Goal: Task Accomplishment & Management: Use online tool/utility

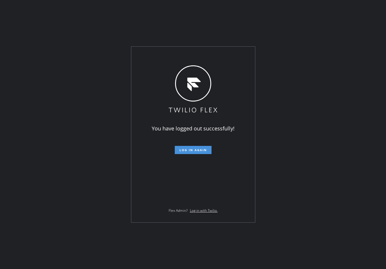
drag, startPoint x: 314, startPoint y: 252, endPoint x: 198, endPoint y: 149, distance: 155.2
click at [198, 149] on span "Log in again" at bounding box center [192, 150] width 27 height 4
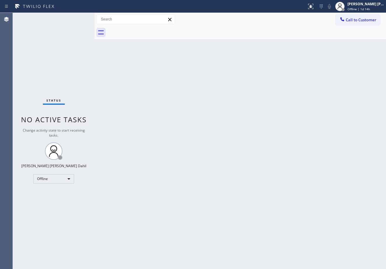
click at [81, 74] on div "Status No active tasks Change activity state to start receiving tasks. [PERSON_…" at bounding box center [54, 141] width 82 height 256
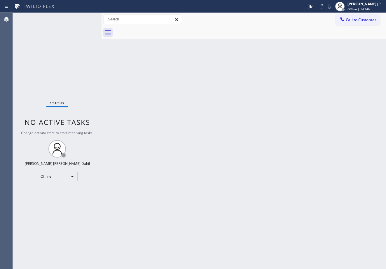
drag, startPoint x: 95, startPoint y: 19, endPoint x: 103, endPoint y: 23, distance: 8.9
click at [101, 23] on div at bounding box center [101, 141] width 0 height 256
click at [250, 172] on div "Back to Dashboard Change Sender ID Customers Technicians Select a contact Outbo…" at bounding box center [243, 141] width 283 height 256
click at [89, 17] on div "Status No active tasks Change activity state to start receiving tasks. [PERSON_…" at bounding box center [57, 141] width 89 height 256
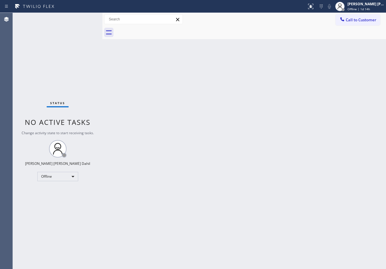
click at [89, 17] on div "Status No active tasks Change activity state to start receiving tasks. [PERSON_…" at bounding box center [57, 141] width 89 height 256
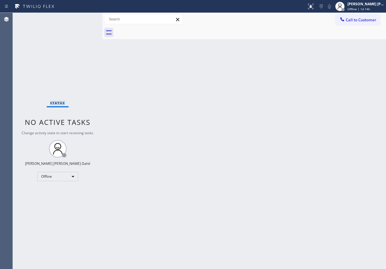
click at [89, 17] on div "Status No active tasks Change activity state to start receiving tasks. [PERSON_…" at bounding box center [57, 141] width 89 height 256
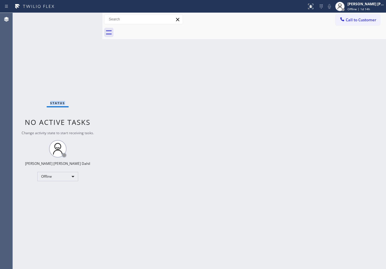
click at [89, 17] on div "Status No active tasks Change activity state to start receiving tasks. [PERSON_…" at bounding box center [57, 141] width 89 height 256
drag, startPoint x: 102, startPoint y: 17, endPoint x: 109, endPoint y: 20, distance: 7.3
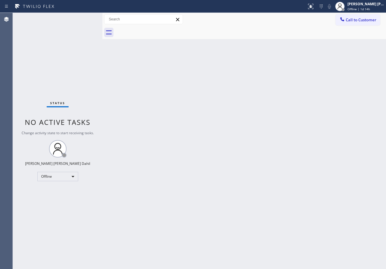
click at [102, 20] on div at bounding box center [102, 141] width 0 height 256
click at [90, 20] on div "Status No active tasks Change activity state to start receiving tasks. [PERSON_…" at bounding box center [60, 141] width 95 height 256
click at [89, 18] on div "Status No active tasks Change activity state to start receiving tasks. [PERSON_…" at bounding box center [60, 141] width 95 height 256
click at [89, 17] on div "Status No active tasks Change activity state to start receiving tasks. [PERSON_…" at bounding box center [60, 141] width 95 height 256
click at [89, 18] on div "Status No active tasks Change activity state to start receiving tasks. [PERSON_…" at bounding box center [60, 141] width 95 height 256
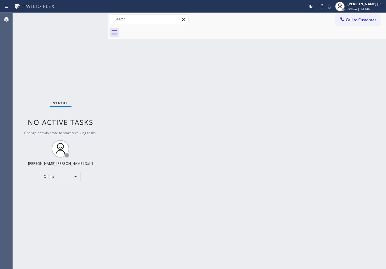
click at [89, 17] on div "Status No active tasks Change activity state to start receiving tasks. [PERSON_…" at bounding box center [60, 141] width 95 height 256
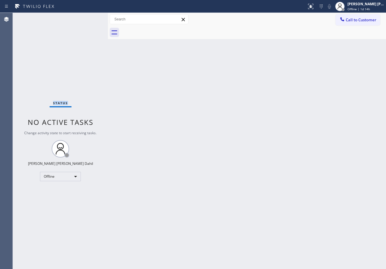
click at [89, 17] on div "Status No active tasks Change activity state to start receiving tasks. [PERSON_…" at bounding box center [60, 141] width 95 height 256
click at [371, 6] on div "[PERSON_NAME] [PERSON_NAME] Dahil" at bounding box center [365, 3] width 37 height 5
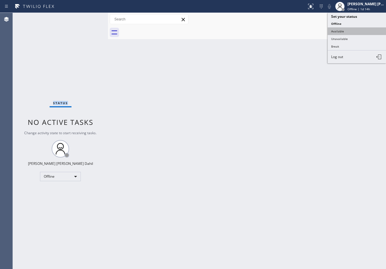
click at [346, 31] on button "Available" at bounding box center [356, 31] width 58 height 8
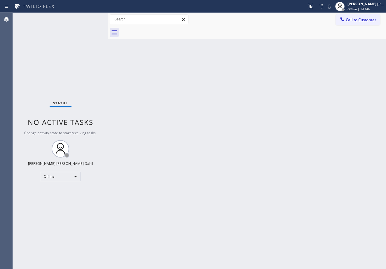
drag, startPoint x: 324, startPoint y: 161, endPoint x: 328, endPoint y: 213, distance: 51.8
click at [325, 169] on div "Back to Dashboard Change Sender ID Customers Technicians Select a contact Outbo…" at bounding box center [247, 141] width 278 height 256
click at [89, 17] on div "Status No active tasks You are ready to start receiving tasks. [PERSON_NAME] [P…" at bounding box center [60, 141] width 95 height 256
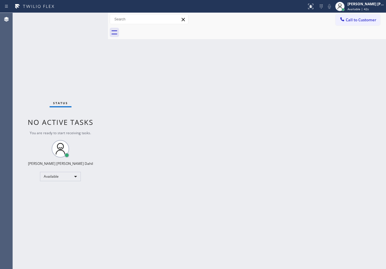
click at [89, 17] on div "Status No active tasks You are ready to start receiving tasks. [PERSON_NAME] [P…" at bounding box center [60, 141] width 95 height 256
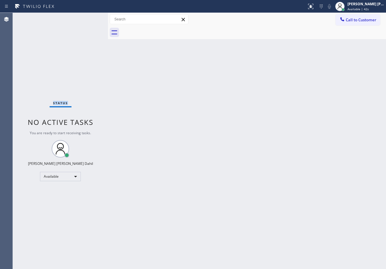
click at [89, 17] on div "Status No active tasks You are ready to start receiving tasks. [PERSON_NAME] [P…" at bounding box center [60, 141] width 95 height 256
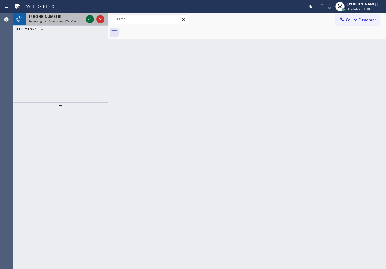
click at [91, 19] on icon at bounding box center [89, 19] width 7 height 7
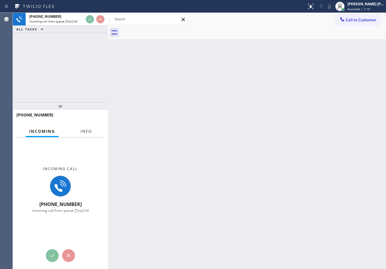
click at [90, 133] on span "Info" at bounding box center [85, 131] width 11 height 5
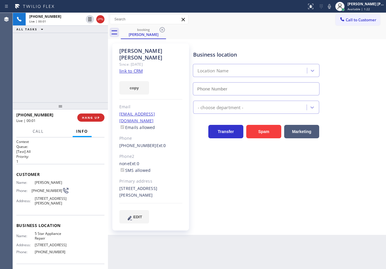
type input "[PHONE_NUMBER]"
click at [127, 68] on link "link to CRM" at bounding box center [130, 71] width 23 height 6
drag, startPoint x: 258, startPoint y: 39, endPoint x: 140, endPoint y: 13, distance: 121.4
click at [258, 39] on div "[PERSON_NAME] Since: [DATE] link to CRM copy Email [EMAIL_ADDRESS][DOMAIN_NAME]…" at bounding box center [247, 137] width 278 height 196
click at [293, 31] on div "booking [PERSON_NAME]" at bounding box center [253, 32] width 265 height 13
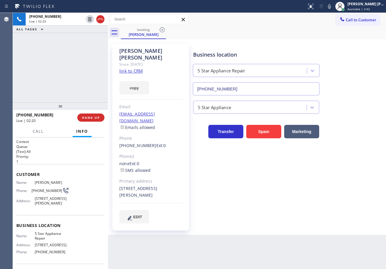
drag, startPoint x: 334, startPoint y: 8, endPoint x: 314, endPoint y: 35, distance: 33.5
click at [333, 8] on icon at bounding box center [329, 6] width 7 height 7
click at [314, 35] on div "booking [PERSON_NAME]" at bounding box center [253, 32] width 265 height 13
click at [85, 31] on div "[PHONE_NUMBER] Live | 02:21 ALL TASKS ALL TASKS ACTIVE TASKS TASKS IN WRAP UP" at bounding box center [60, 57] width 95 height 89
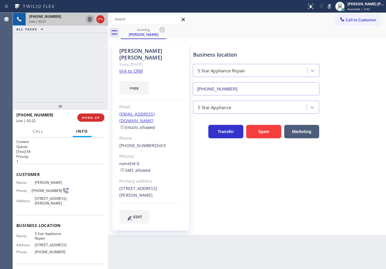
click at [90, 20] on icon at bounding box center [89, 19] width 3 height 4
drag, startPoint x: 76, startPoint y: 36, endPoint x: 84, endPoint y: 28, distance: 11.2
click at [78, 36] on div "[PHONE_NUMBER] Live | 05:34 ALL TASKS ALL TASKS ACTIVE TASKS TASKS IN WRAP UP" at bounding box center [60, 57] width 95 height 89
click at [90, 18] on icon at bounding box center [89, 19] width 7 height 7
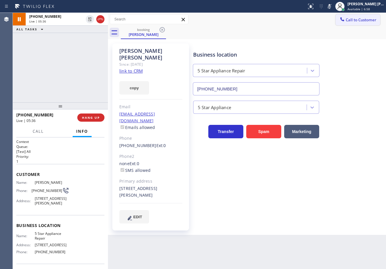
click at [333, 9] on icon at bounding box center [329, 6] width 7 height 7
drag, startPoint x: 340, startPoint y: 28, endPoint x: 344, endPoint y: 22, distance: 6.6
click at [342, 26] on div "booking [PERSON_NAME]" at bounding box center [253, 32] width 265 height 13
click at [255, 22] on div "Call to Customer Outbound call Location Search location Your caller id phone nu…" at bounding box center [247, 19] width 278 height 10
click at [255, 23] on div "Call to Customer Outbound call Location Search location Your caller id phone nu…" at bounding box center [247, 19] width 278 height 10
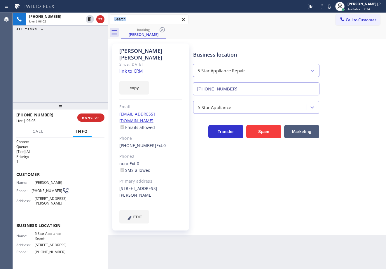
click at [255, 24] on div "Call to Customer Outbound call Location Search location Your caller id phone nu…" at bounding box center [247, 19] width 278 height 10
click at [81, 54] on div "[PHONE_NUMBER] Live | 06:04 ALL TASKS ALL TASKS ACTIVE TASKS TASKS IN WRAP UP" at bounding box center [60, 57] width 95 height 89
drag, startPoint x: 335, startPoint y: 8, endPoint x: 332, endPoint y: 15, distance: 7.7
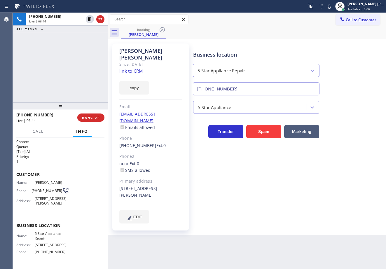
click at [331, 8] on icon at bounding box center [329, 6] width 3 height 5
drag, startPoint x: 332, startPoint y: 18, endPoint x: 321, endPoint y: 20, distance: 10.4
click at [332, 18] on div "Call to Customer Outbound call Location Search location Your caller id phone nu…" at bounding box center [247, 19] width 278 height 10
click at [333, 8] on icon at bounding box center [329, 6] width 7 height 7
click at [331, 18] on div "Call to Customer Outbound call Location Search location Your caller id phone nu…" at bounding box center [247, 19] width 278 height 10
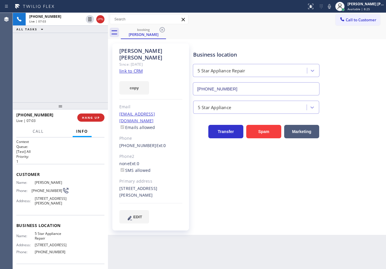
click at [78, 49] on div "[PHONE_NUMBER] Live | 07:03 ALL TASKS ALL TASKS ACTIVE TASKS TASKS IN WRAP UP" at bounding box center [60, 57] width 95 height 89
click at [281, 221] on div "[PERSON_NAME] Since: [DATE] link to CRM copy Email [EMAIL_ADDRESS][DOMAIN_NAME]…" at bounding box center [247, 137] width 278 height 196
click at [288, 212] on div "Business location 5 Star Appliance Repair [PHONE_NUMBER] 5 Star Appliance Trans…" at bounding box center [288, 139] width 192 height 188
drag, startPoint x: 288, startPoint y: 212, endPoint x: 290, endPoint y: 222, distance: 10.1
click at [288, 214] on div "Business location 5 Star Appliance Repair [PHONE_NUMBER] 5 Star Appliance Trans…" at bounding box center [288, 139] width 192 height 188
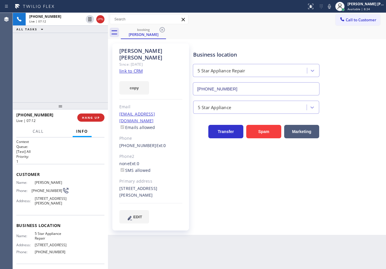
click at [55, 77] on div "[PHONE_NUMBER] Live | 07:12 ALL TASKS ALL TASKS ACTIVE TASKS TASKS IN WRAP UP" at bounding box center [60, 57] width 95 height 89
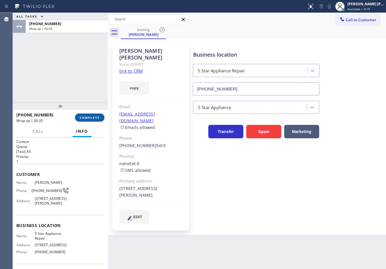
click at [87, 117] on span "COMPLETE" at bounding box center [90, 117] width 20 height 4
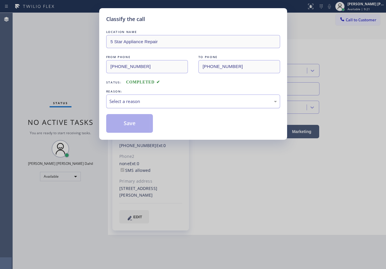
click at [143, 102] on div "Select a reason" at bounding box center [192, 101] width 167 height 7
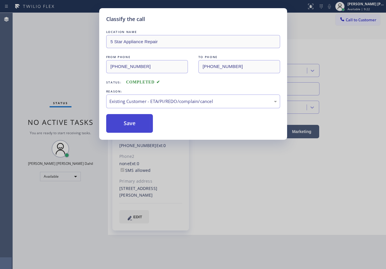
click at [132, 125] on button "Save" at bounding box center [129, 123] width 47 height 19
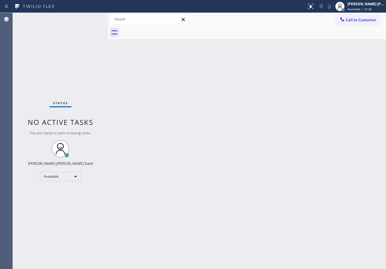
drag, startPoint x: 209, startPoint y: 162, endPoint x: 255, endPoint y: 158, distance: 46.2
click at [238, 159] on div "Back to Dashboard Change Sender ID Customers Technicians Select a contact Outbo…" at bounding box center [247, 141] width 278 height 256
click at [227, 168] on div "Back to Dashboard Change Sender ID Customers Technicians Select a contact Outbo…" at bounding box center [247, 141] width 278 height 256
click at [89, 17] on div "Status No active tasks You are ready to start receiving tasks. [PERSON_NAME] [P…" at bounding box center [60, 141] width 95 height 256
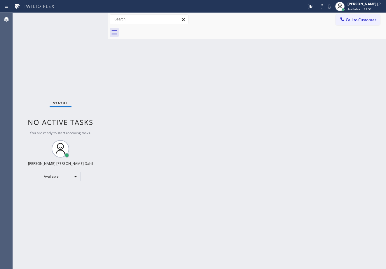
click at [89, 17] on div "Status No active tasks You are ready to start receiving tasks. [PERSON_NAME] [P…" at bounding box center [60, 141] width 95 height 256
drag, startPoint x: 213, startPoint y: 114, endPoint x: 217, endPoint y: 115, distance: 3.8
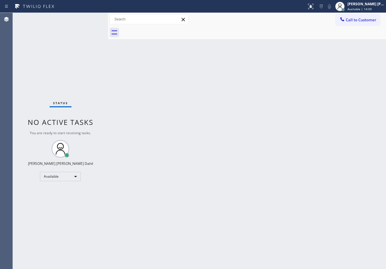
click at [215, 115] on div "Back to Dashboard Change Sender ID Customers Technicians Select a contact Outbo…" at bounding box center [247, 141] width 278 height 256
click at [219, 113] on div "Back to Dashboard Change Sender ID Customers Technicians Select a contact Outbo…" at bounding box center [247, 141] width 278 height 256
click at [357, 4] on div "[PERSON_NAME] [PERSON_NAME] Dahil" at bounding box center [365, 3] width 37 height 5
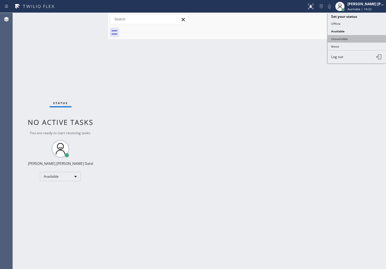
click at [355, 39] on button "Unavailable" at bounding box center [356, 39] width 58 height 8
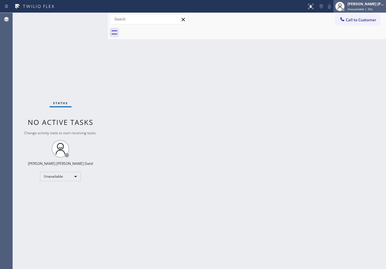
click at [370, 2] on div "[PERSON_NAME] [PERSON_NAME] Dahil" at bounding box center [365, 3] width 37 height 5
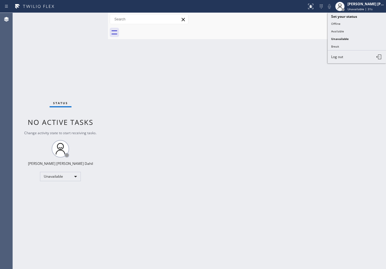
click at [338, 28] on button "Available" at bounding box center [356, 31] width 58 height 8
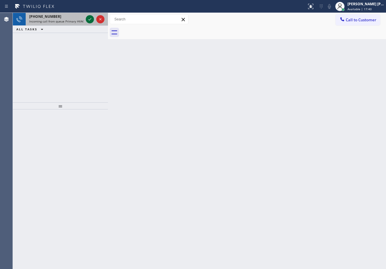
click at [89, 17] on button at bounding box center [90, 19] width 8 height 8
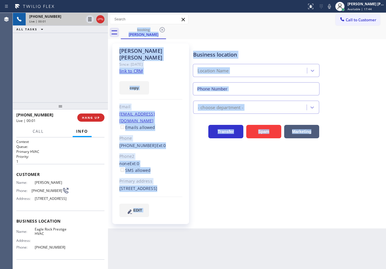
type input "[PHONE_NUMBER]"
click at [89, 17] on icon at bounding box center [89, 19] width 3 height 4
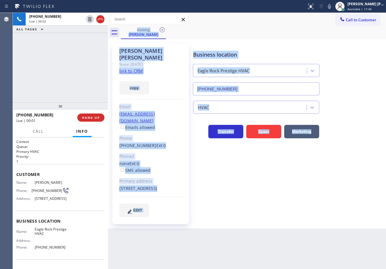
click at [121, 31] on div "[PHONE_NUMBER] Live | 00:02 ALL TASKS ALL TASKS ACTIVE TASKS TASKS IN WRAP UP […" at bounding box center [199, 141] width 373 height 256
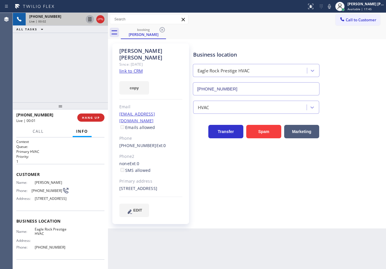
drag, startPoint x: 91, startPoint y: 30, endPoint x: 89, endPoint y: 17, distance: 12.7
click at [91, 41] on div "[PHONE_NUMBER] Live | 00:02 ALL TASKS ALL TASKS ACTIVE TASKS TASKS IN WRAP UP" at bounding box center [60, 57] width 95 height 89
click at [90, 27] on div "[PHONE_NUMBER] Live | 00:02 ALL TASKS ALL TASKS ACTIVE TASKS TASKS IN WRAP UP" at bounding box center [60, 23] width 95 height 20
click at [95, 30] on div "[PHONE_NUMBER] Live | 00:02 ALL TASKS ALL TASKS ACTIVE TASKS TASKS IN WRAP UP" at bounding box center [60, 23] width 95 height 20
click at [108, 33] on div "[PHONE_NUMBER] Live | 00:02 ALL TASKS ALL TASKS ACTIVE TASKS TASKS IN WRAP UP […" at bounding box center [199, 141] width 373 height 256
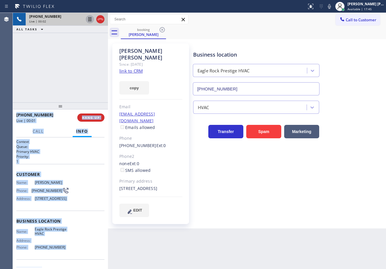
click at [107, 27] on div "[PHONE_NUMBER] Live | 00:02 ALL TASKS ALL TASKS ACTIVE TASKS TASKS IN WRAP UP […" at bounding box center [199, 141] width 373 height 256
click at [97, 23] on div at bounding box center [95, 19] width 21 height 13
click at [94, 23] on div at bounding box center [95, 19] width 21 height 13
click at [94, 21] on div at bounding box center [90, 19] width 8 height 7
click at [92, 19] on icon at bounding box center [89, 19] width 7 height 7
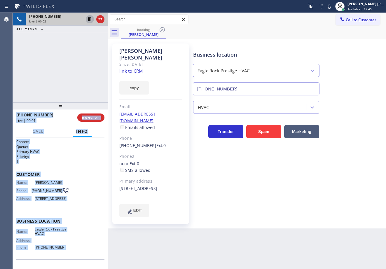
click at [89, 18] on icon at bounding box center [89, 19] width 7 height 7
click at [88, 20] on icon at bounding box center [89, 19] width 7 height 7
click at [86, 25] on div at bounding box center [95, 19] width 21 height 13
click at [89, 21] on icon at bounding box center [89, 19] width 3 height 4
click at [89, 23] on button at bounding box center [90, 19] width 8 height 8
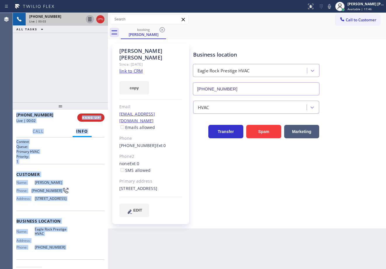
click at [89, 24] on div at bounding box center [95, 19] width 21 height 13
drag, startPoint x: 91, startPoint y: 22, endPoint x: 89, endPoint y: 17, distance: 5.0
click at [93, 24] on div at bounding box center [95, 19] width 21 height 13
click at [97, 26] on div "[PHONE_NUMBER] Live | 00:03 ALL TASKS ALL TASKS ACTIVE TASKS TASKS IN WRAP UP" at bounding box center [60, 23] width 95 height 20
click at [110, 34] on div "[PHONE_NUMBER] Live | 00:03 ALL TASKS ALL TASKS ACTIVE TASKS TASKS IN WRAP UP […" at bounding box center [199, 141] width 373 height 256
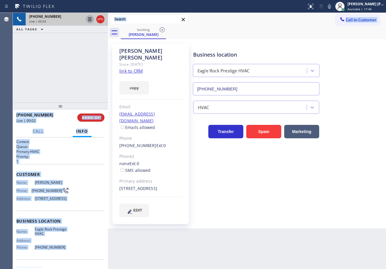
click at [106, 29] on div "[PHONE_NUMBER] Live | 00:03 ALL TASKS ALL TASKS ACTIVE TASKS TASKS IN WRAP UP" at bounding box center [60, 23] width 95 height 20
click at [99, 23] on div at bounding box center [95, 19] width 21 height 13
click at [94, 22] on div at bounding box center [95, 19] width 21 height 13
click at [90, 19] on icon at bounding box center [89, 19] width 3 height 4
click at [89, 18] on icon at bounding box center [89, 19] width 7 height 7
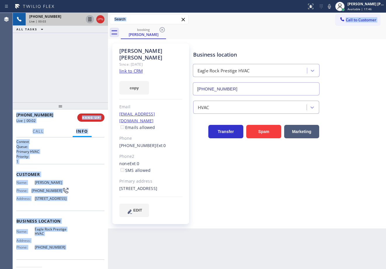
click at [89, 18] on icon at bounding box center [89, 19] width 7 height 7
click at [89, 17] on icon at bounding box center [89, 19] width 3 height 4
click at [89, 19] on icon at bounding box center [89, 19] width 7 height 7
click at [90, 20] on icon at bounding box center [89, 19] width 7 height 7
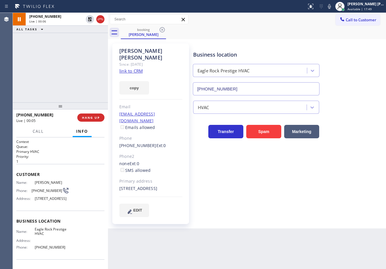
click at [89, 67] on div "[PHONE_NUMBER] Live | 00:06 ALL TASKS ALL TASKS ACTIVE TASKS TASKS IN WRAP UP" at bounding box center [60, 57] width 95 height 89
click at [127, 68] on link "link to CRM" at bounding box center [130, 71] width 23 height 6
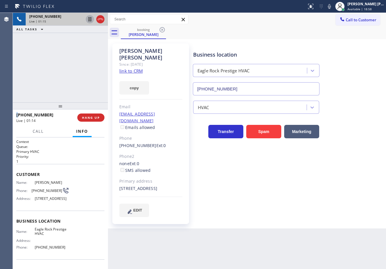
click at [89, 20] on icon at bounding box center [89, 19] width 3 height 4
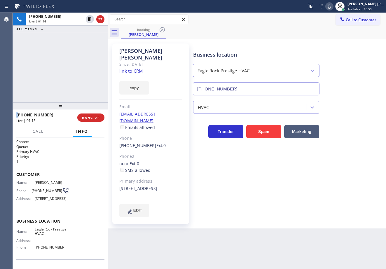
click at [333, 7] on icon at bounding box center [329, 6] width 7 height 7
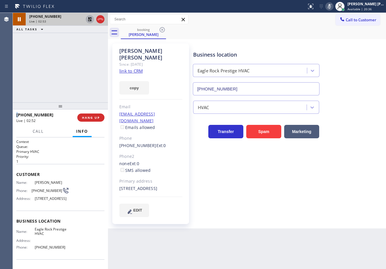
click at [91, 21] on icon at bounding box center [90, 19] width 4 height 4
click at [331, 6] on icon at bounding box center [329, 6] width 3 height 5
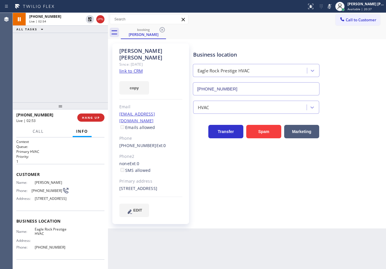
click at [319, 25] on div "Call to Customer Outbound call Location Search location Your caller id phone nu…" at bounding box center [247, 19] width 278 height 13
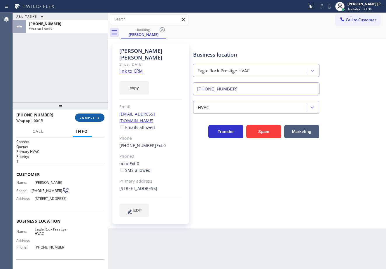
click at [90, 119] on span "COMPLETE" at bounding box center [90, 117] width 20 height 4
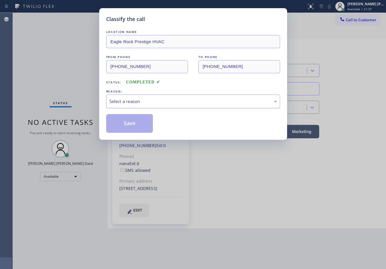
drag, startPoint x: 162, startPoint y: 97, endPoint x: 165, endPoint y: 102, distance: 5.2
click at [163, 98] on div "Select a reason" at bounding box center [193, 101] width 174 height 14
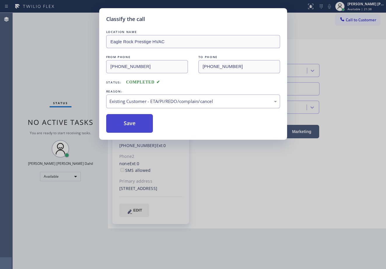
click at [130, 120] on button "Save" at bounding box center [129, 123] width 47 height 19
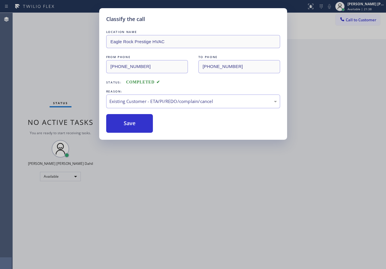
drag, startPoint x: 130, startPoint y: 120, endPoint x: 164, endPoint y: 149, distance: 44.1
click at [130, 121] on button "Save" at bounding box center [129, 123] width 47 height 19
click at [255, 189] on div "Classify the call LOCATION NAME Eagle Rock Prestige HVAC FROM PHONE [PHONE_NUMB…" at bounding box center [193, 134] width 386 height 269
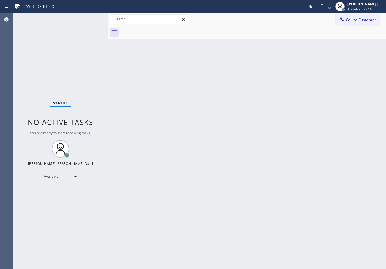
click at [235, 41] on div "Back to Dashboard Change Sender ID Customers Technicians Select a contact Outbo…" at bounding box center [247, 141] width 278 height 256
